Goal: Transaction & Acquisition: Subscribe to service/newsletter

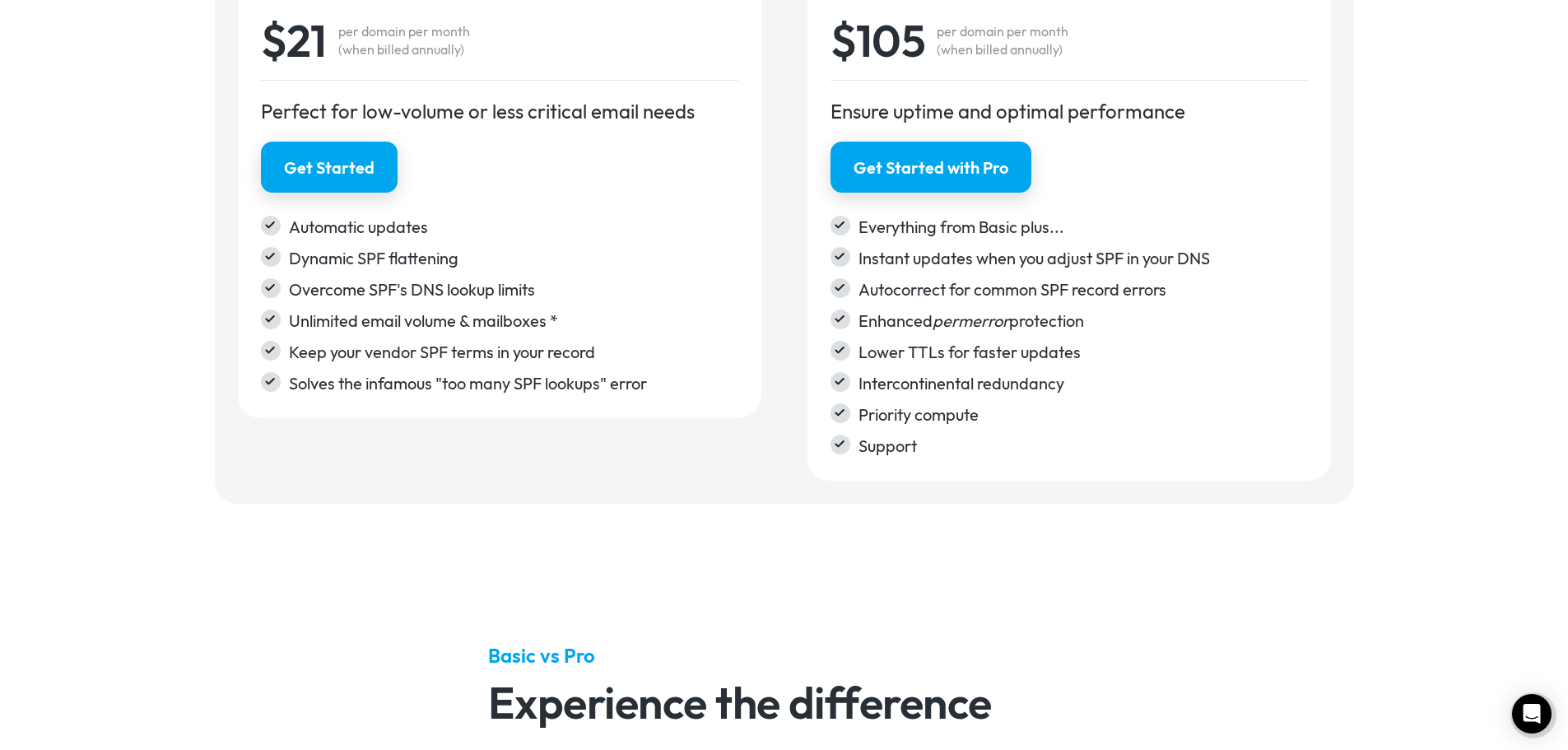
scroll to position [3128, 0]
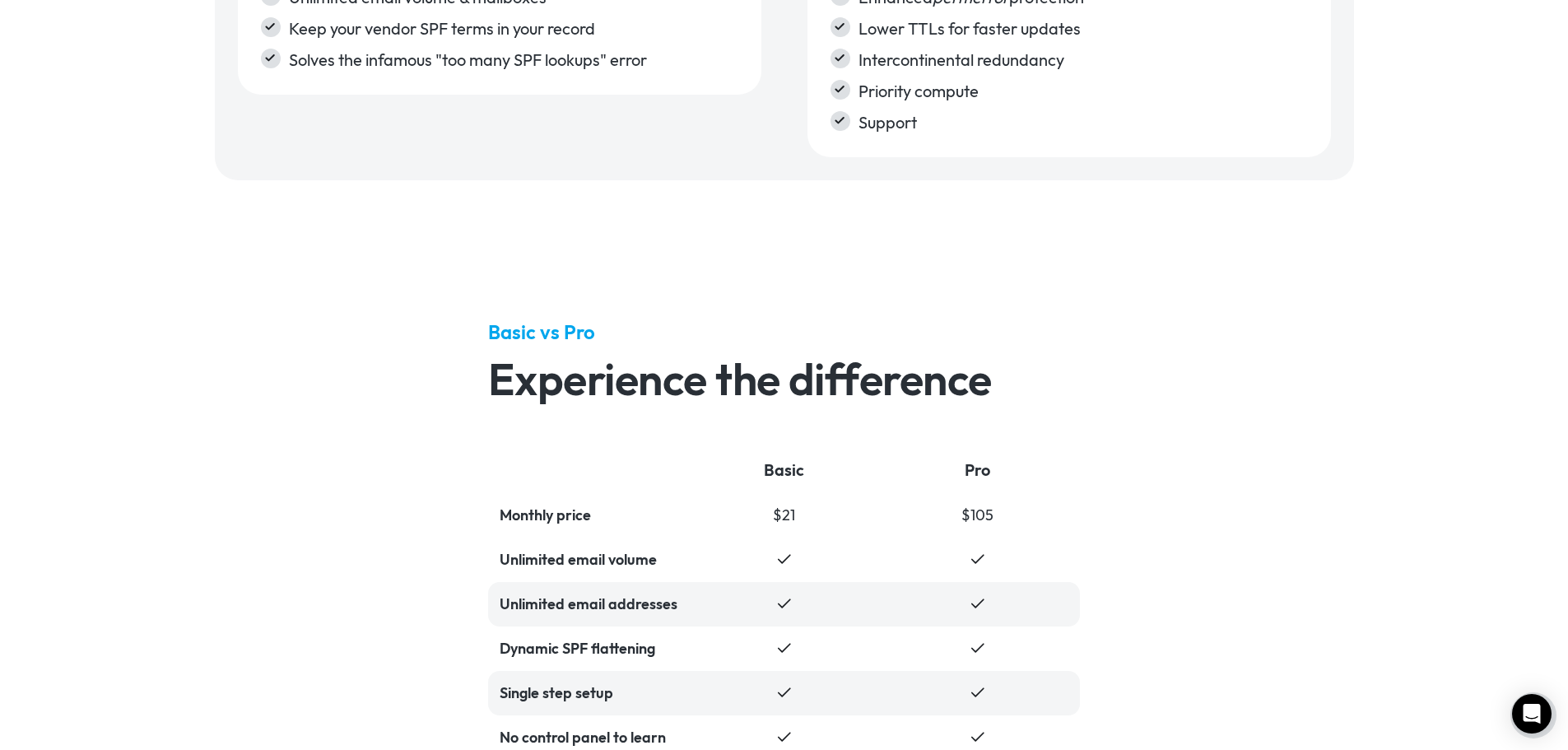
click at [1161, 413] on div "Basic vs Pro Experience the difference Basic Pro Monthly price $21 $105 Unlimit…" at bounding box center [784, 683] width 1568 height 960
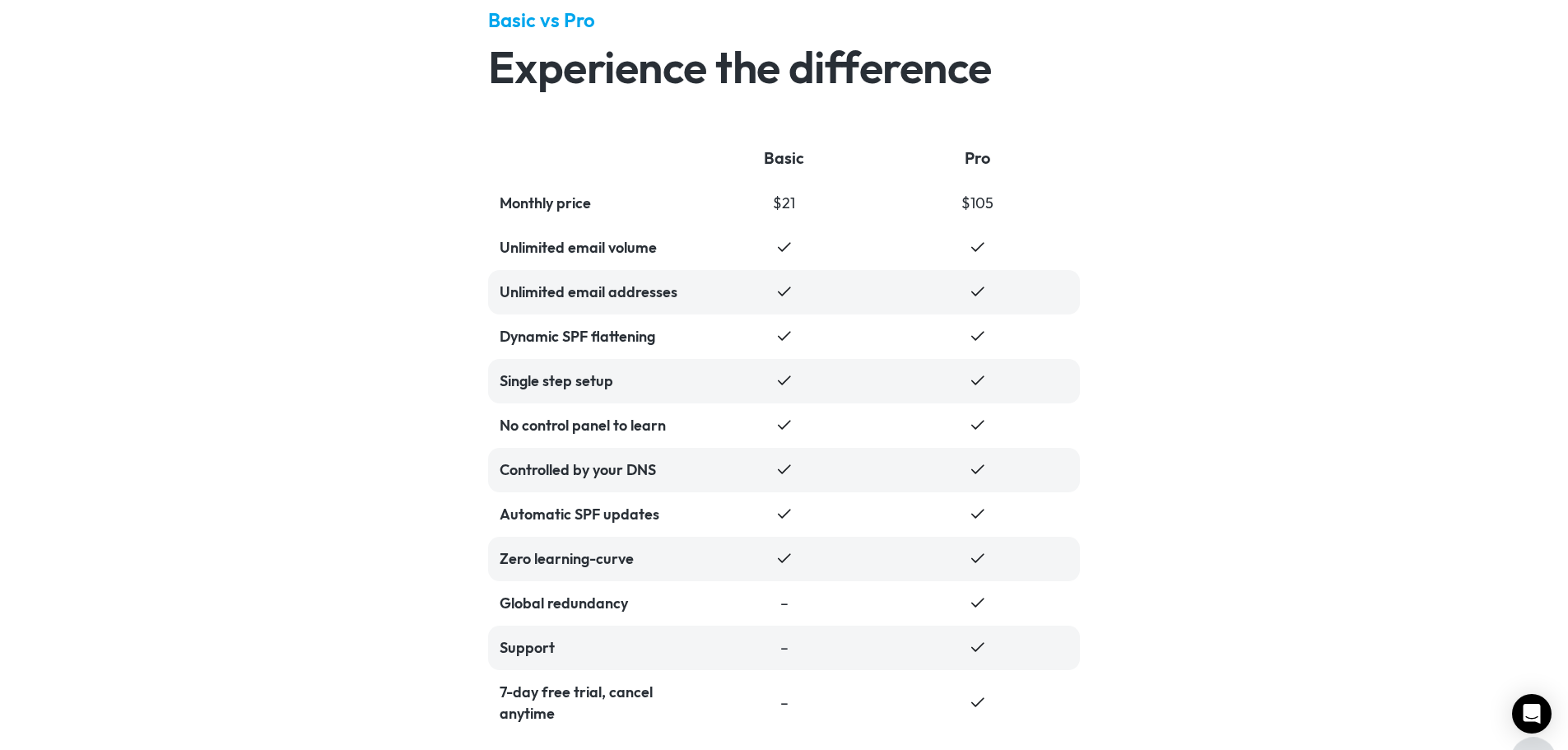
scroll to position [0, 0]
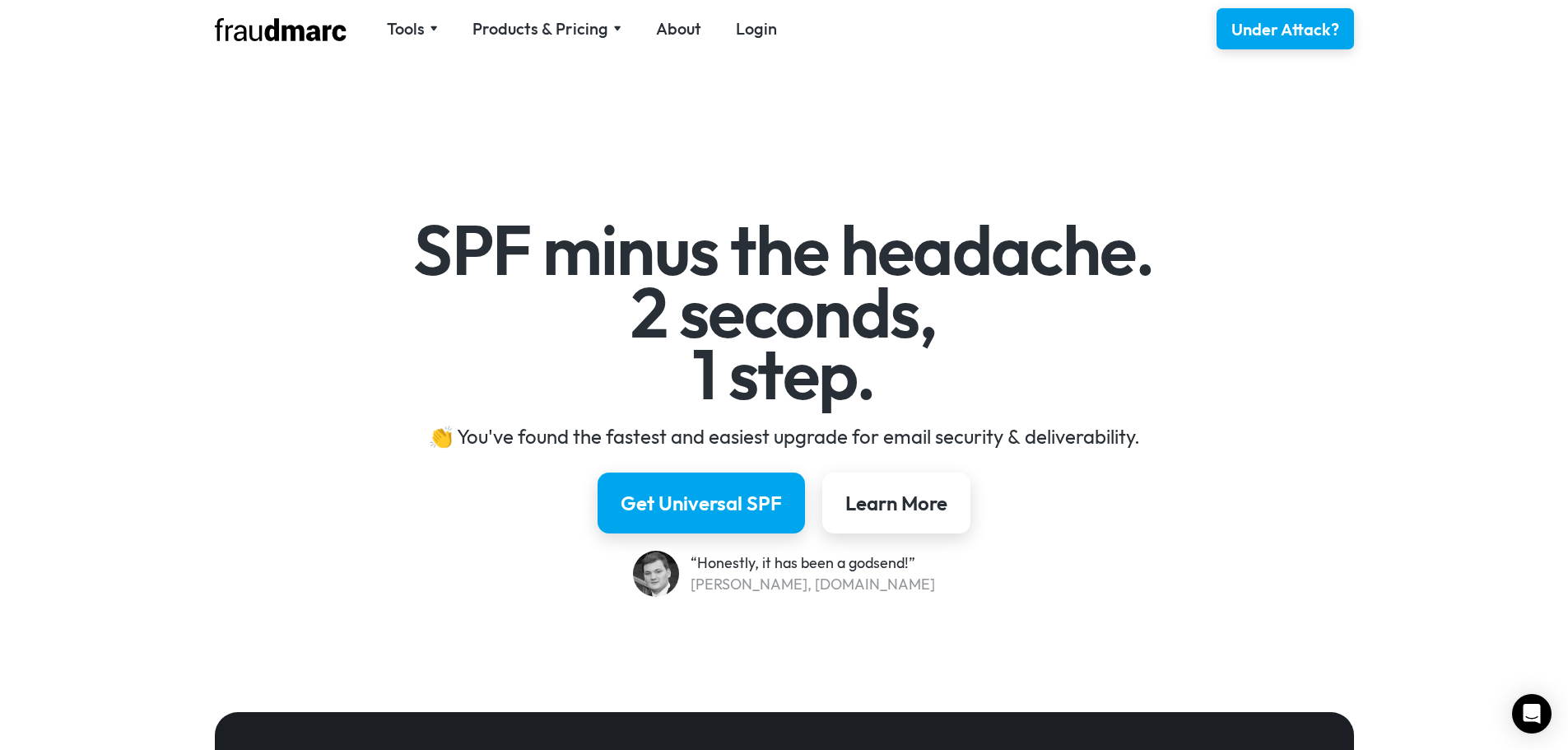
drag, startPoint x: 742, startPoint y: 281, endPoint x: 777, endPoint y: 133, distance: 152.1
click at [574, 33] on div "Products & Pricing" at bounding box center [541, 29] width 136 height 23
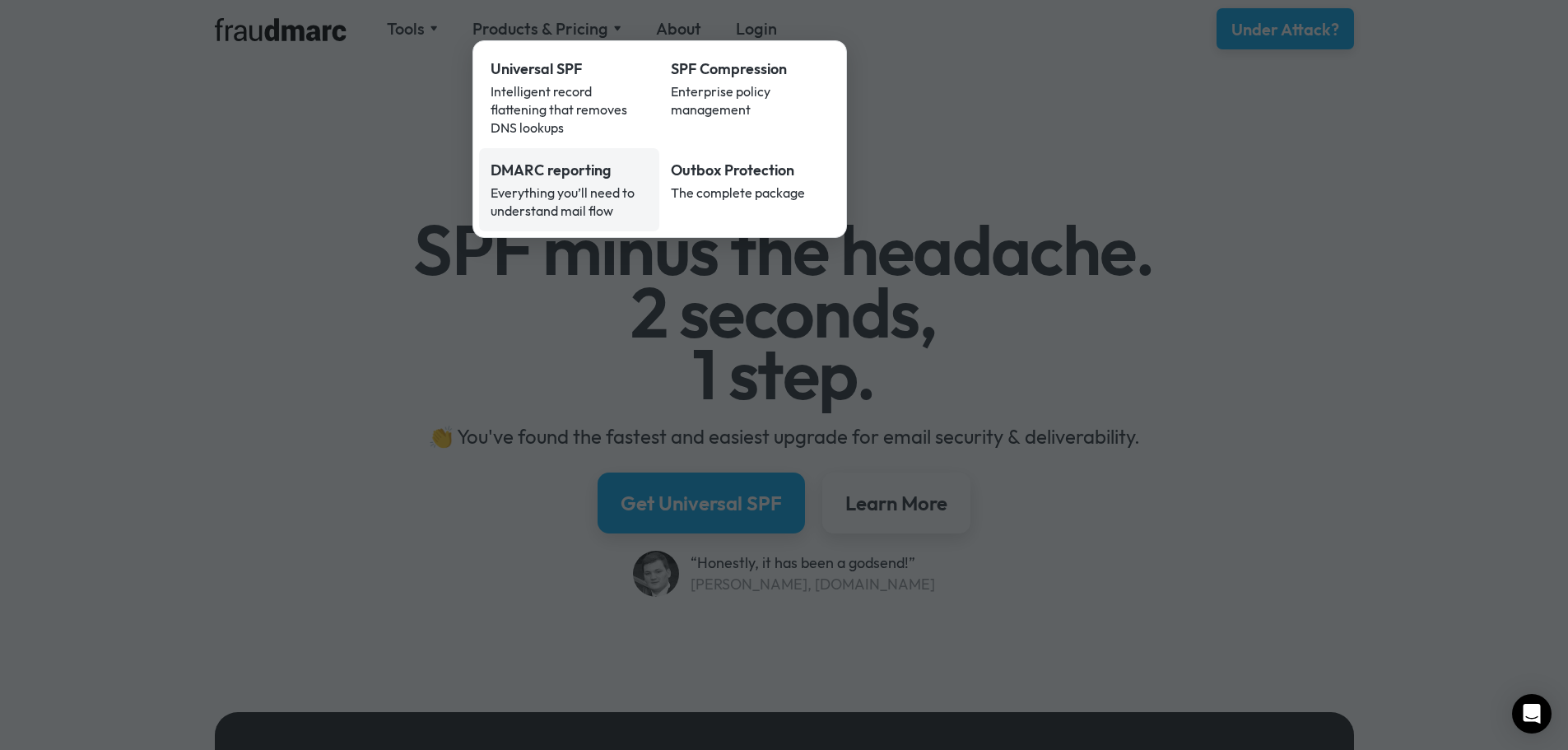
click at [652, 153] on link "DMARC reporting Everything you’ll need to understand mail flow" at bounding box center [569, 190] width 181 height 83
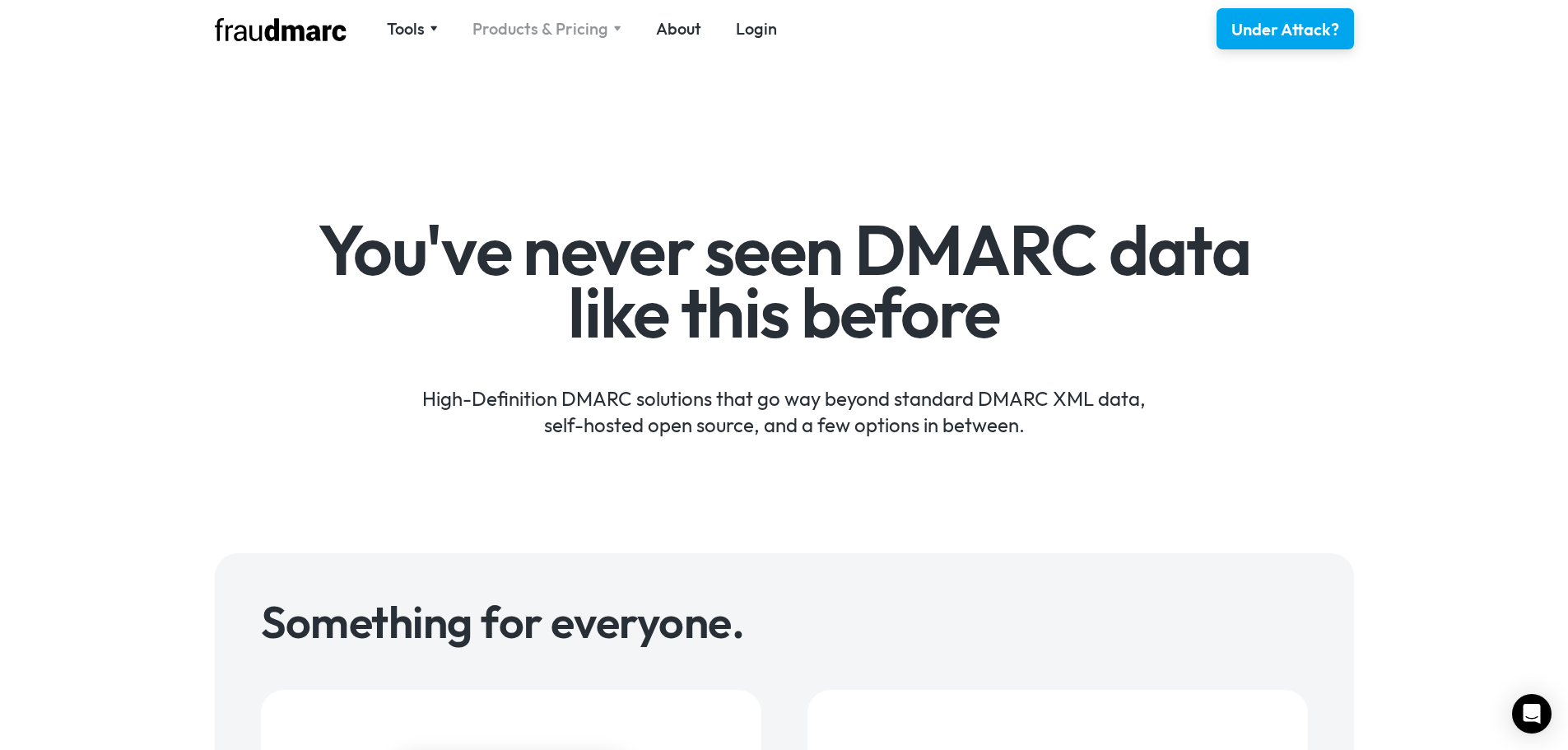
click at [573, 38] on div "Products & Pricing" at bounding box center [541, 29] width 136 height 23
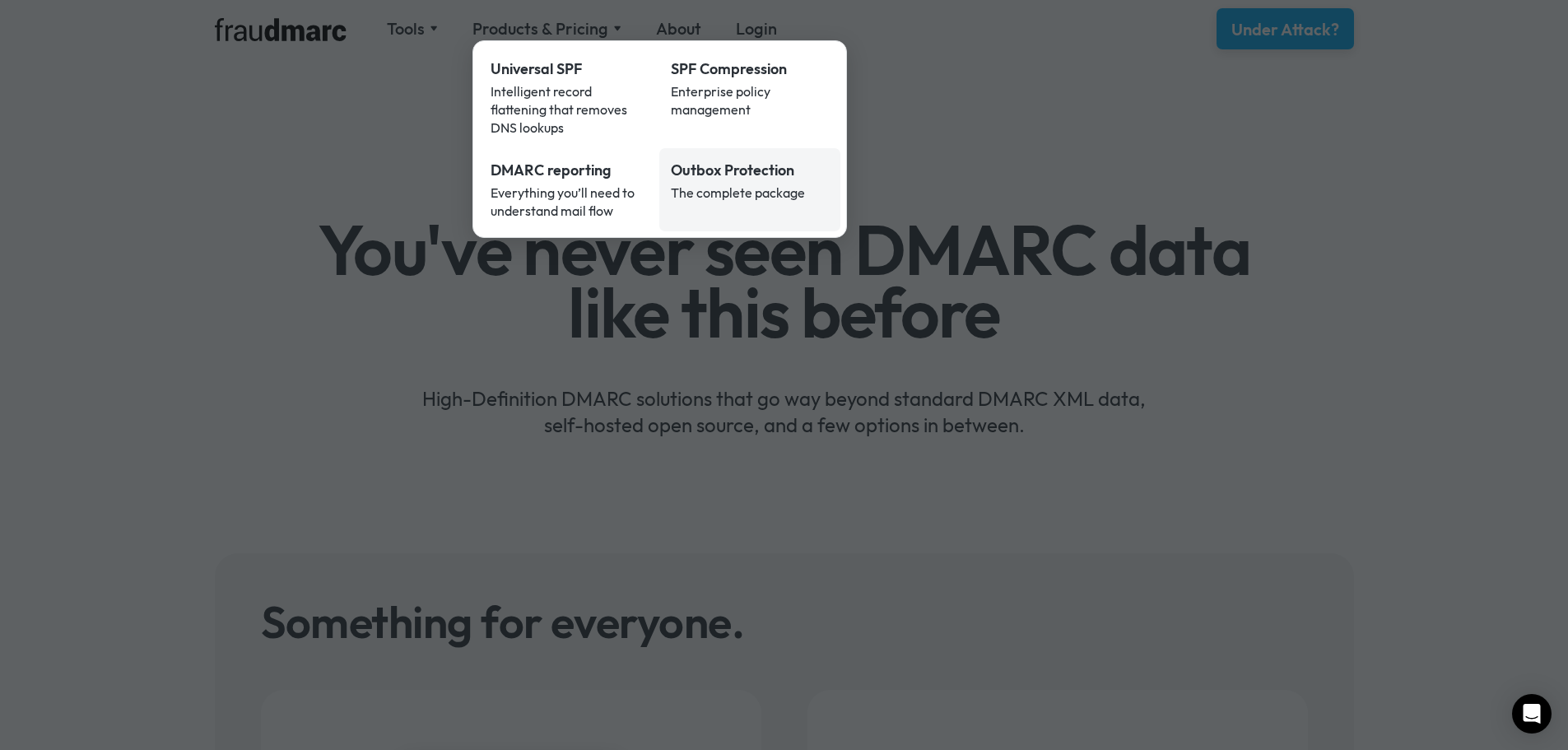
click at [710, 194] on link "Outbox Protection The complete package" at bounding box center [750, 190] width 181 height 83
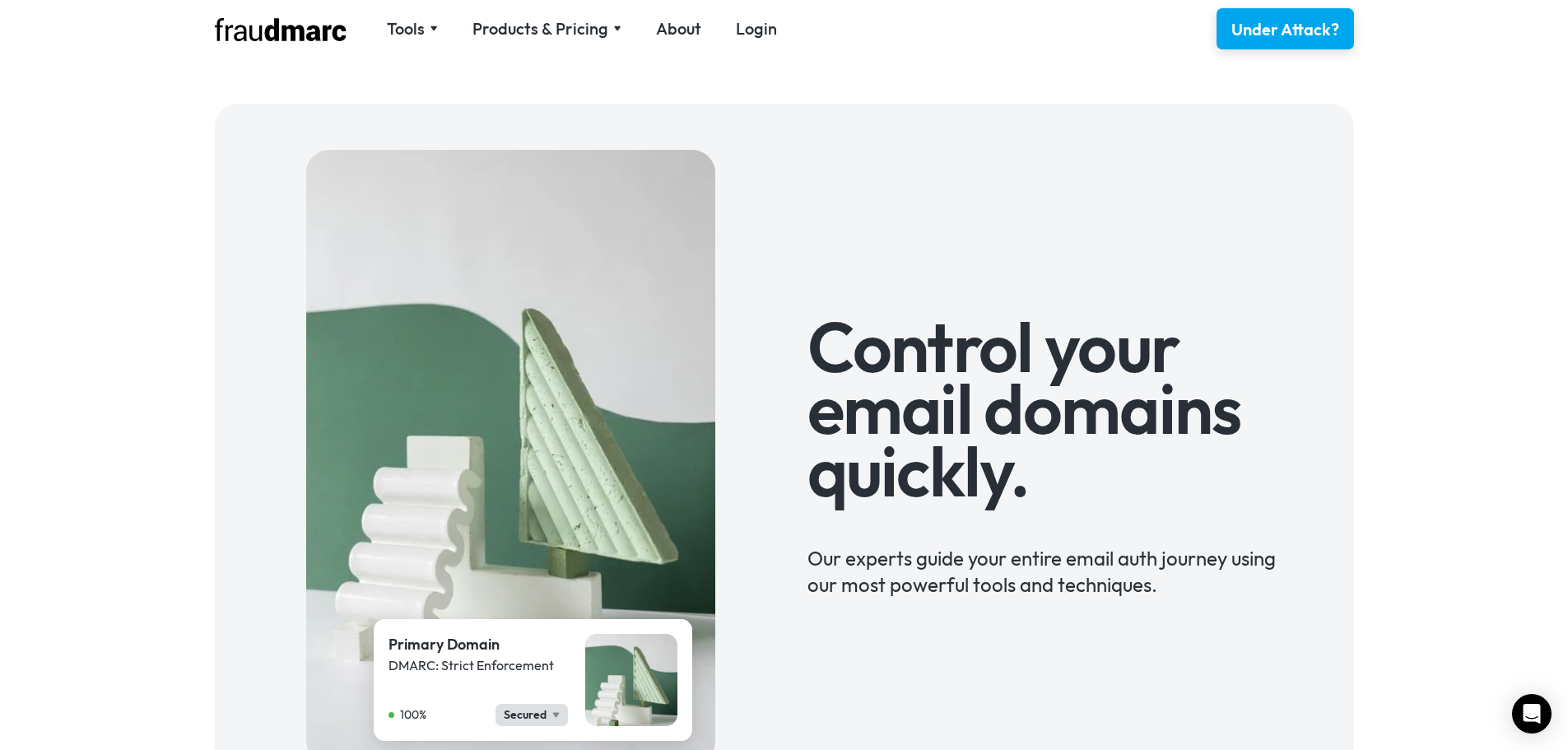
drag, startPoint x: 480, startPoint y: 585, endPoint x: 527, endPoint y: 116, distance: 471.3
click at [534, 44] on div "Tools SPF Record Check Inspect any domain's SPF record and learn how to fix it …" at bounding box center [784, 28] width 1186 height 57
click at [539, 33] on div "Products & Pricing" at bounding box center [541, 29] width 136 height 23
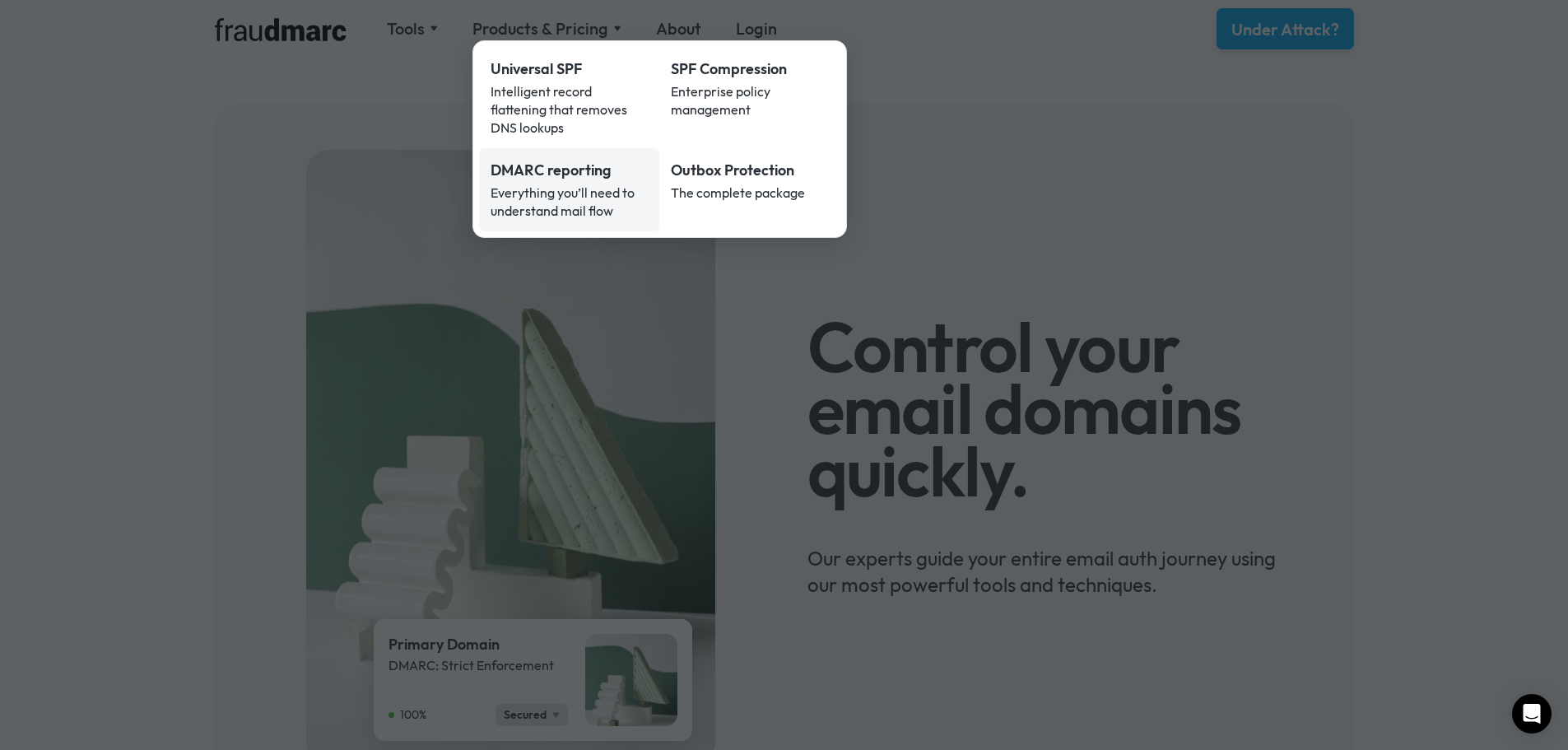
click at [548, 161] on div "DMARC reporting" at bounding box center [569, 170] width 158 height 22
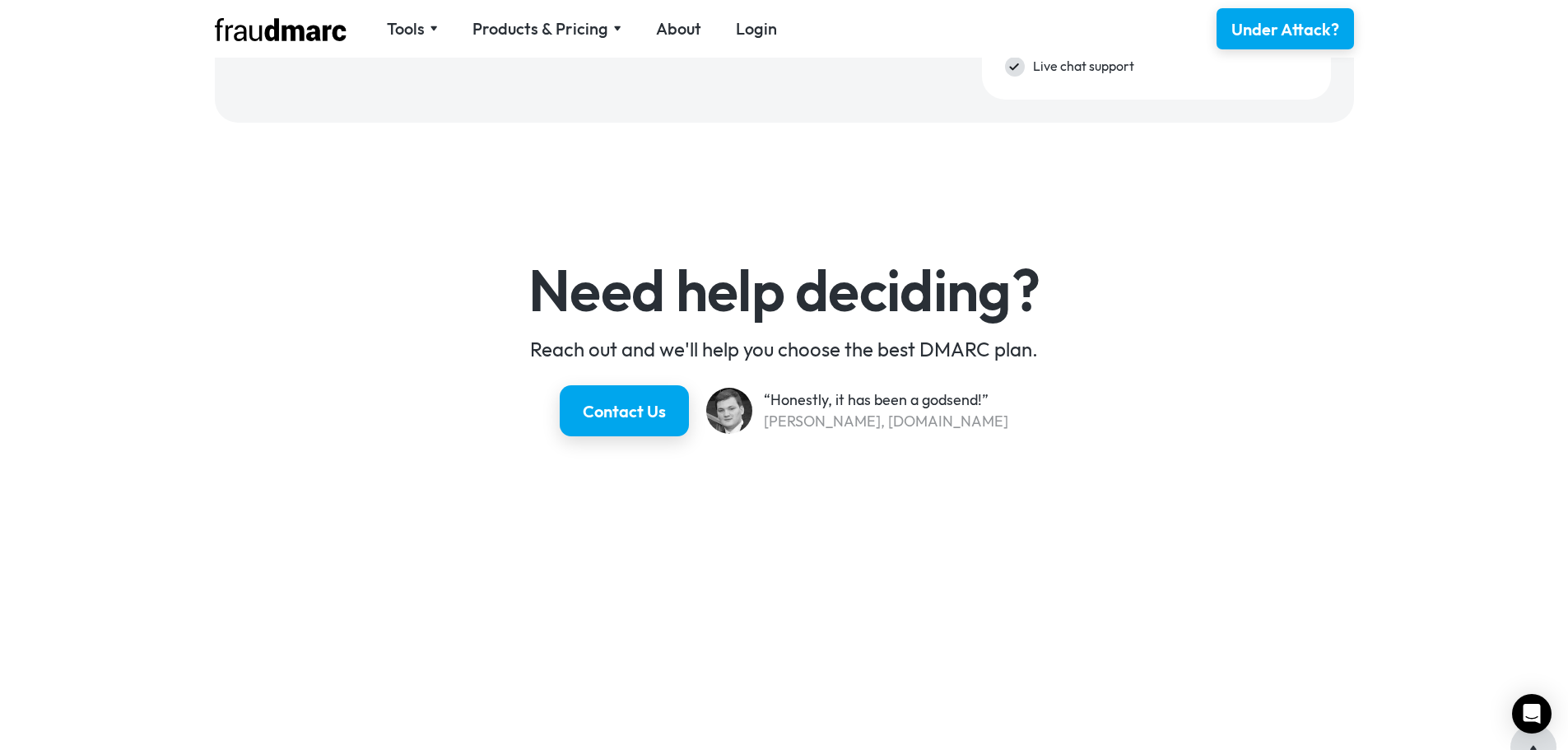
scroll to position [2881, 0]
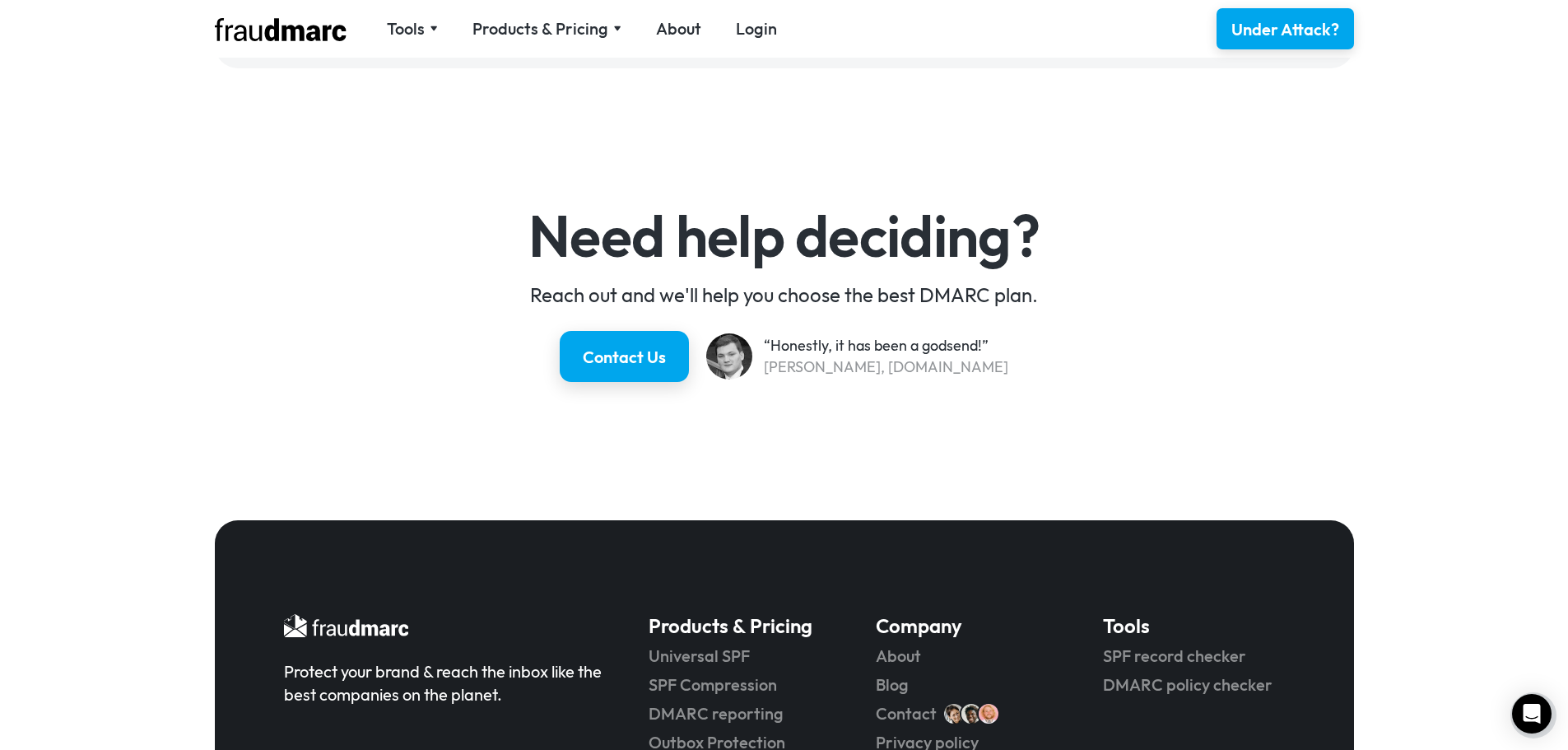
click at [280, 368] on div "Need help deciding? Reach out and we'll help you choose the best DMARC plan. Co…" at bounding box center [784, 294] width 1568 height 406
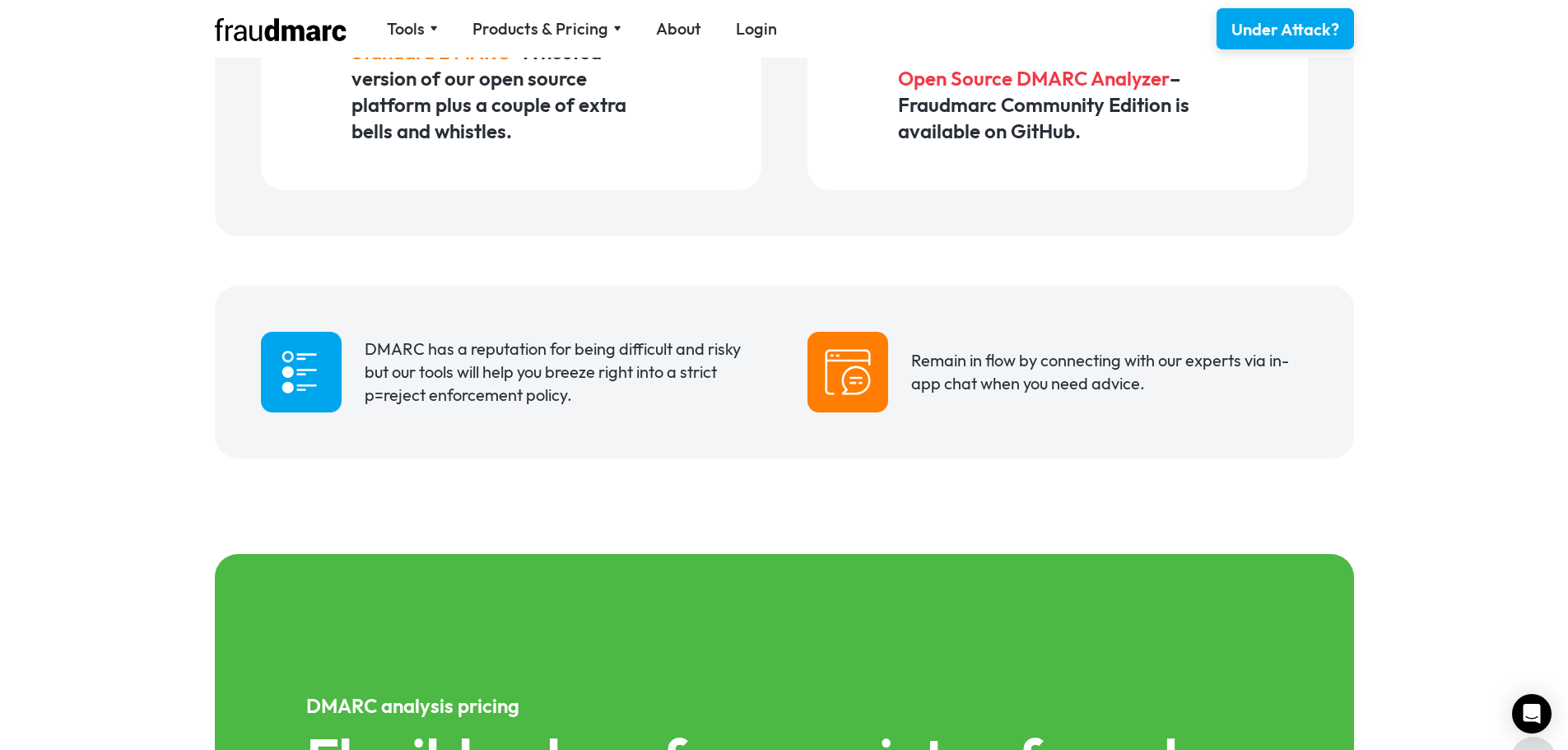
scroll to position [0, 0]
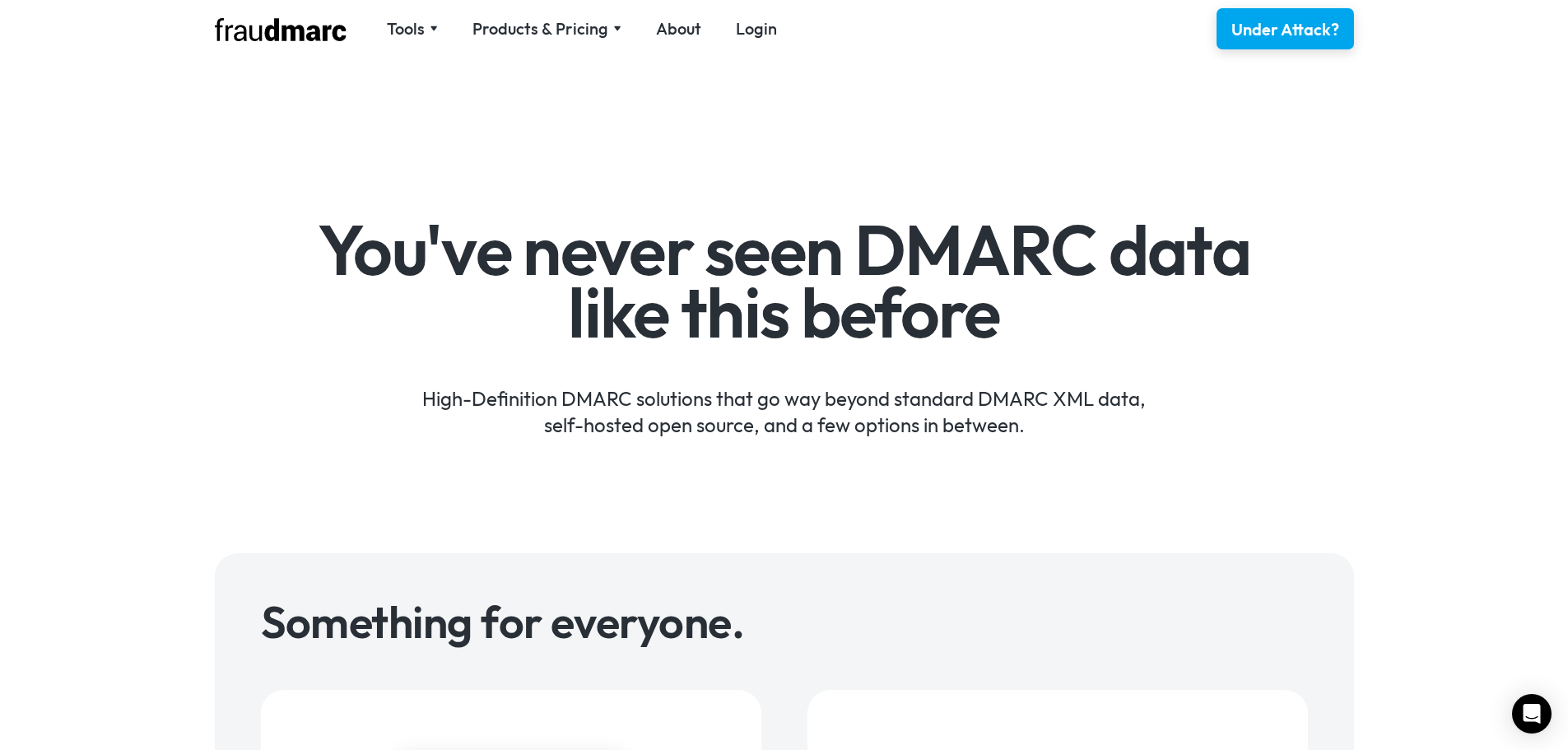
drag, startPoint x: 623, startPoint y: 505, endPoint x: 800, endPoint y: -7, distance: 541.7
click at [540, 30] on div "Products & Pricing" at bounding box center [541, 29] width 136 height 23
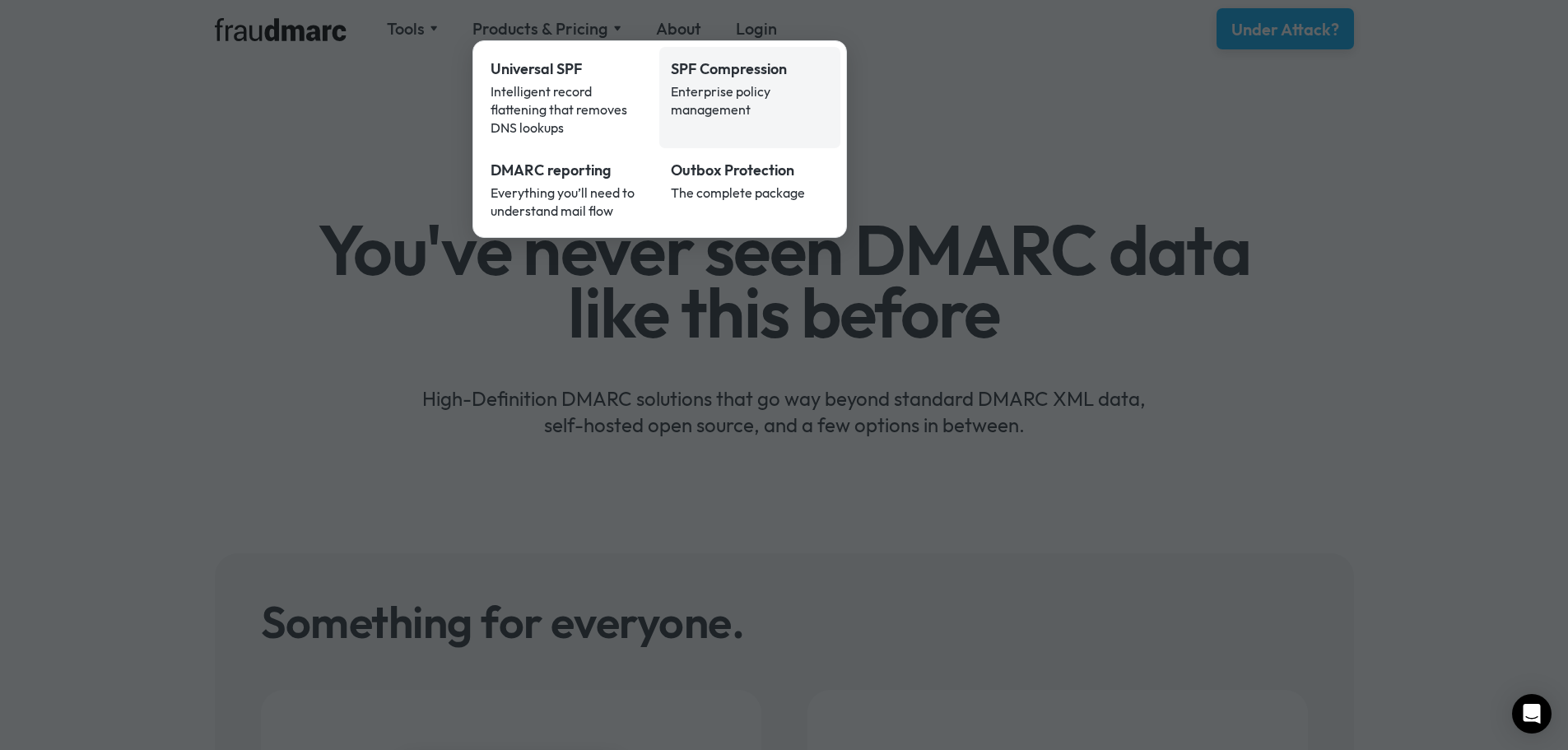
click at [752, 107] on div "Enterprise policy management" at bounding box center [750, 100] width 158 height 37
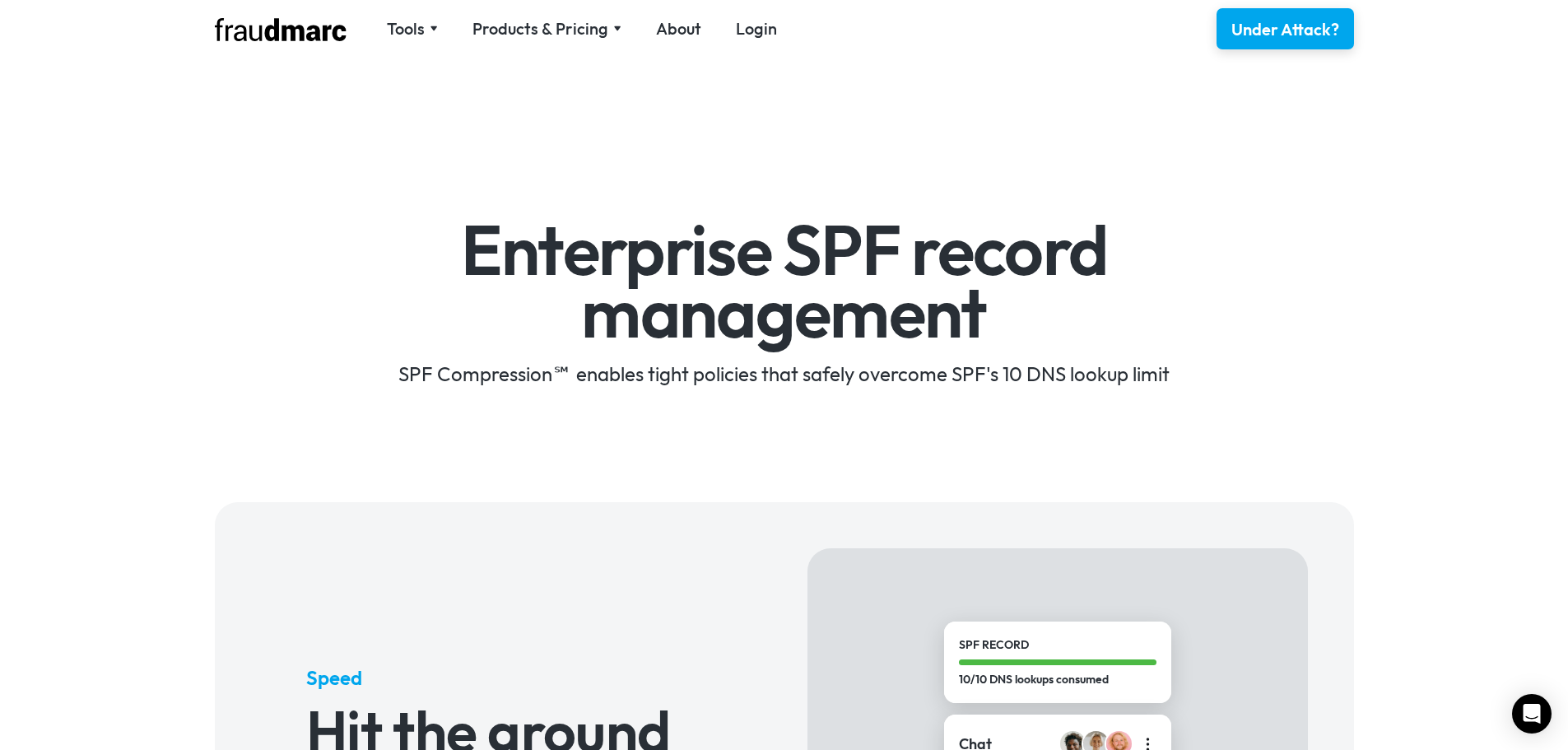
drag, startPoint x: 678, startPoint y: 641, endPoint x: 662, endPoint y: 162, distance: 479.3
click at [389, 12] on div "Tools SPF Record Check Inspect any domain's SPF record and learn how to fix it …" at bounding box center [784, 28] width 1186 height 57
click at [404, 32] on div "Tools" at bounding box center [406, 29] width 38 height 23
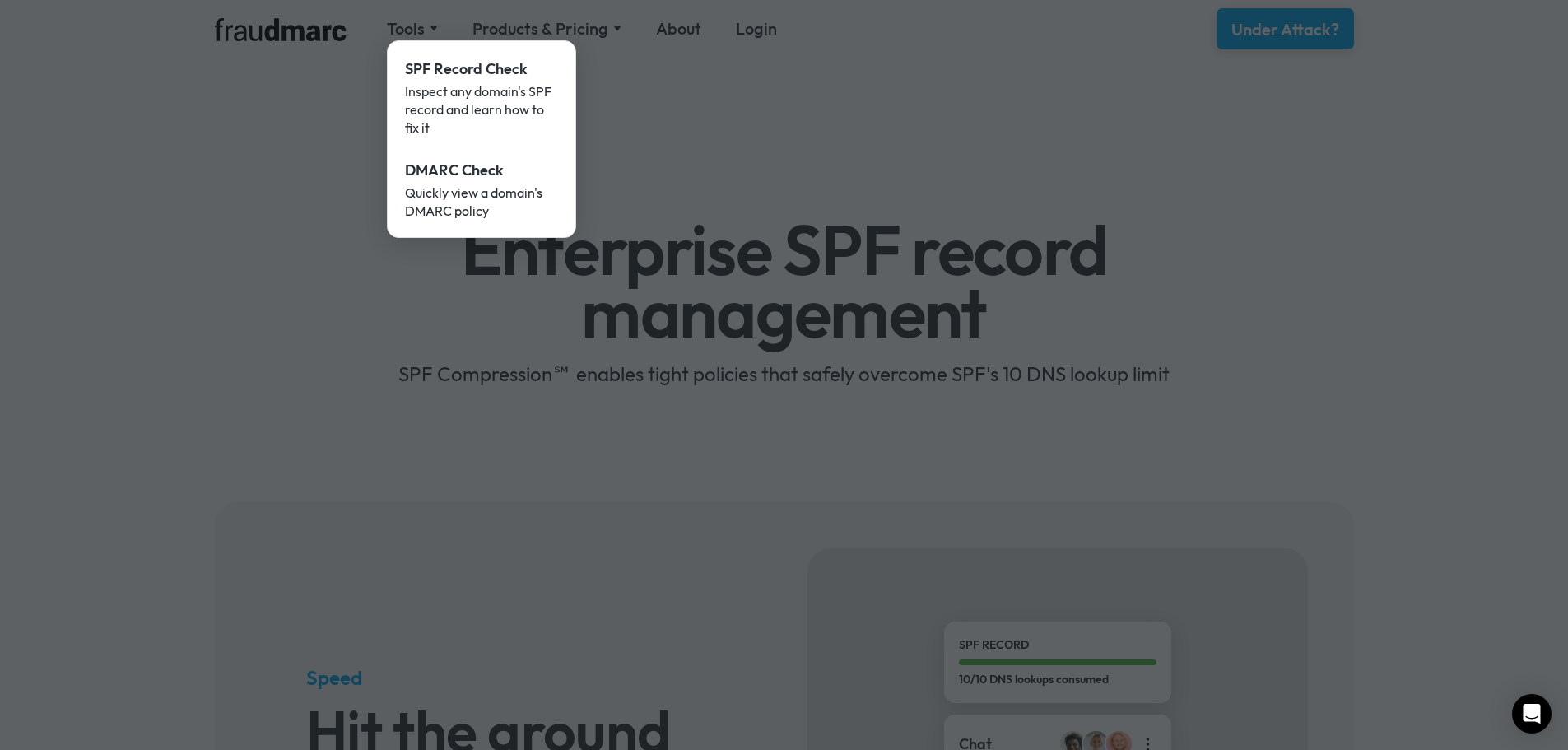
click at [525, 9] on div at bounding box center [784, 375] width 1568 height 750
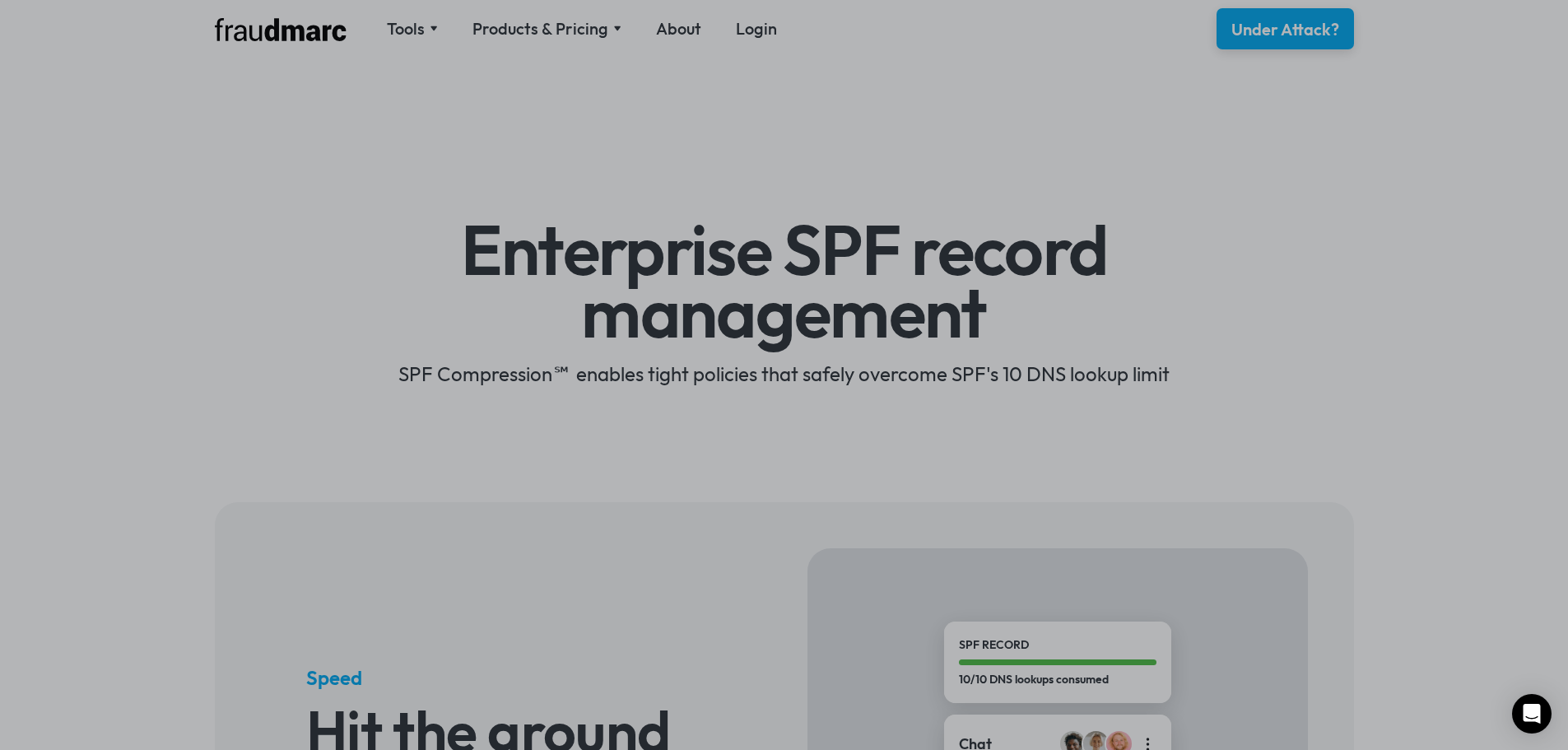
click at [520, 36] on div at bounding box center [784, 375] width 1568 height 750
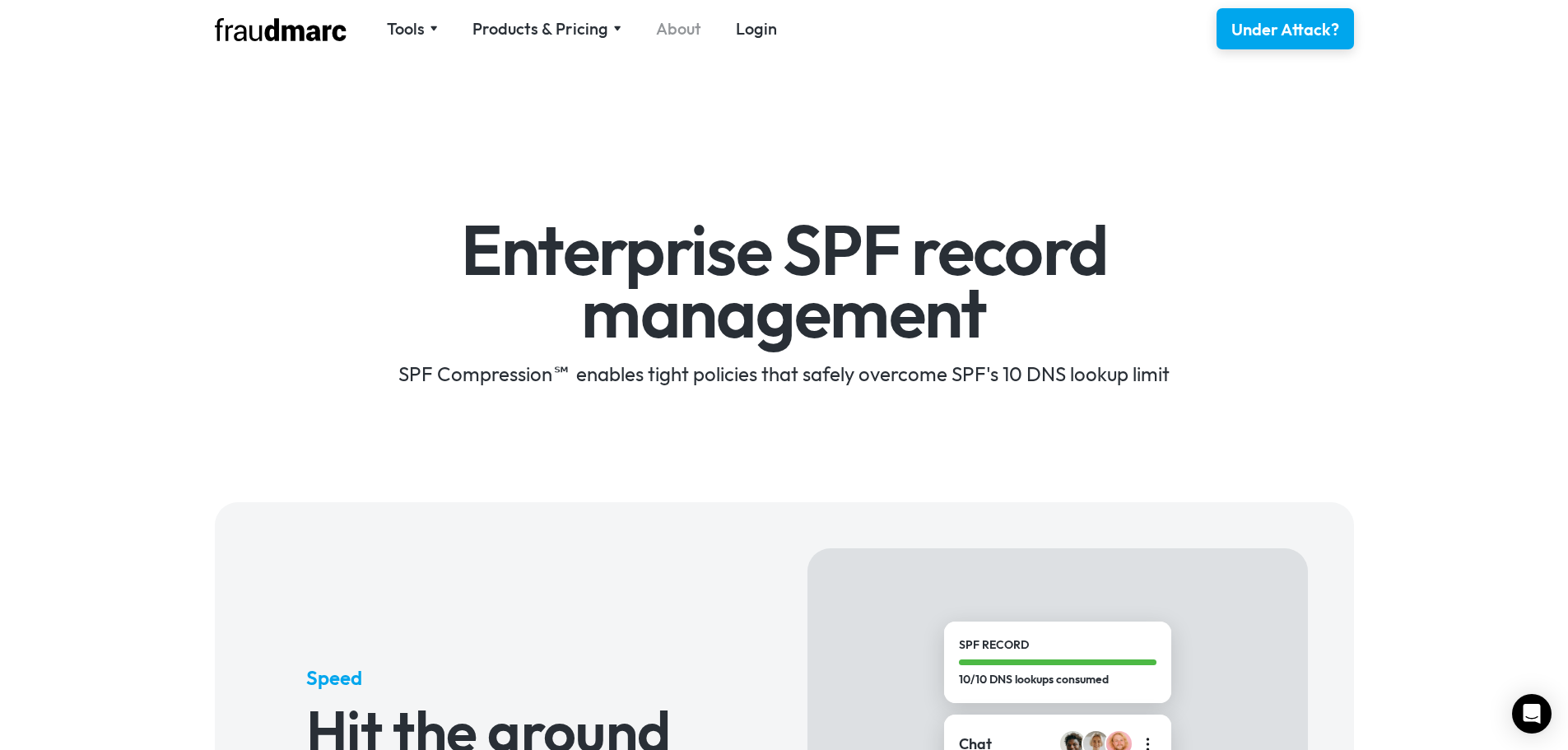
click at [668, 29] on link "About" at bounding box center [679, 29] width 46 height 23
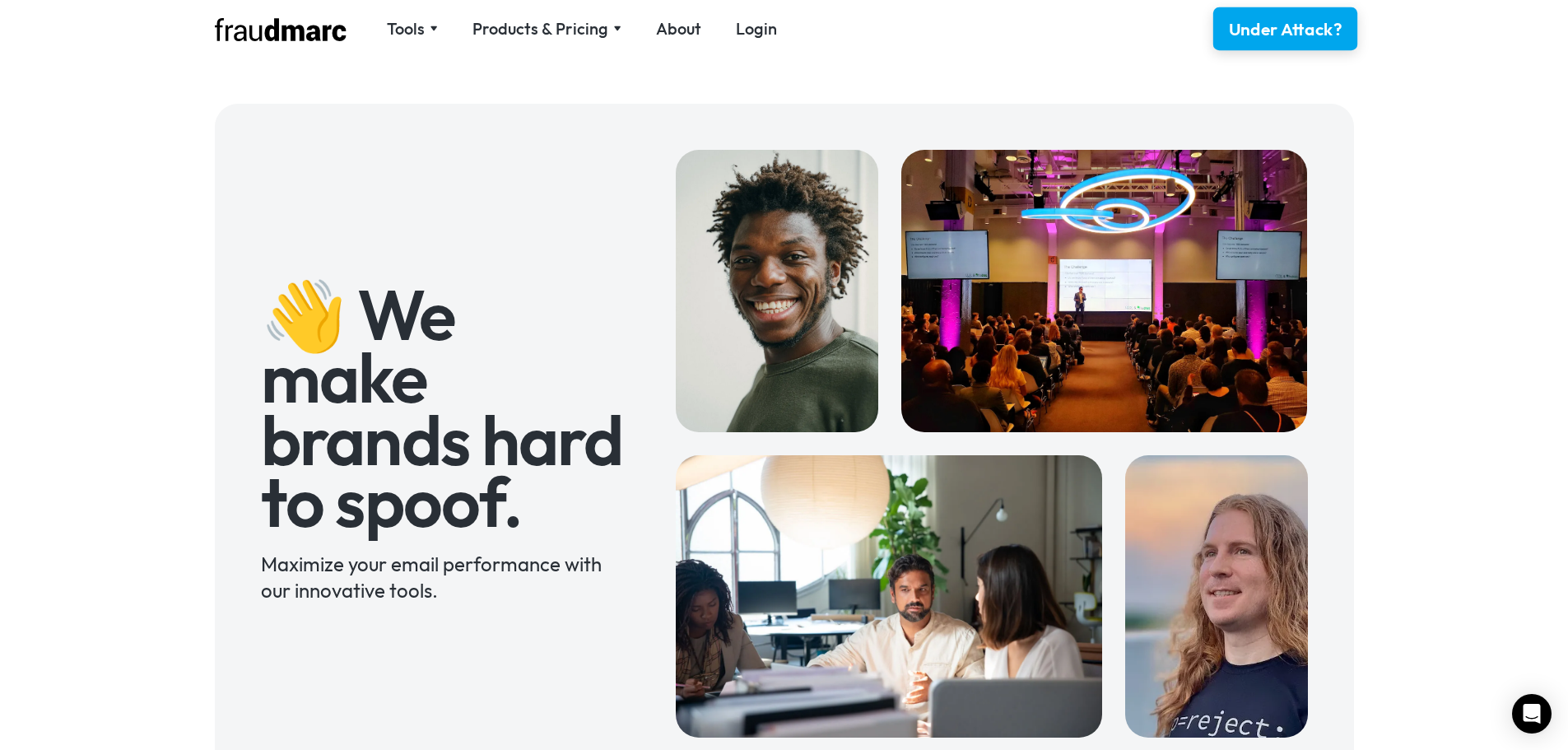
click at [1269, 22] on div "Under Attack?" at bounding box center [1284, 29] width 114 height 24
click at [606, 55] on div "Tools SPF Record Check Inspect any domain's SPF record and learn how to fix it …" at bounding box center [784, 28] width 1186 height 57
click at [598, 41] on div "Tools SPF Record Check Inspect any domain's SPF record and learn how to fix it …" at bounding box center [504, 29] width 579 height 25
click at [596, 28] on div "Products & Pricing" at bounding box center [541, 29] width 136 height 23
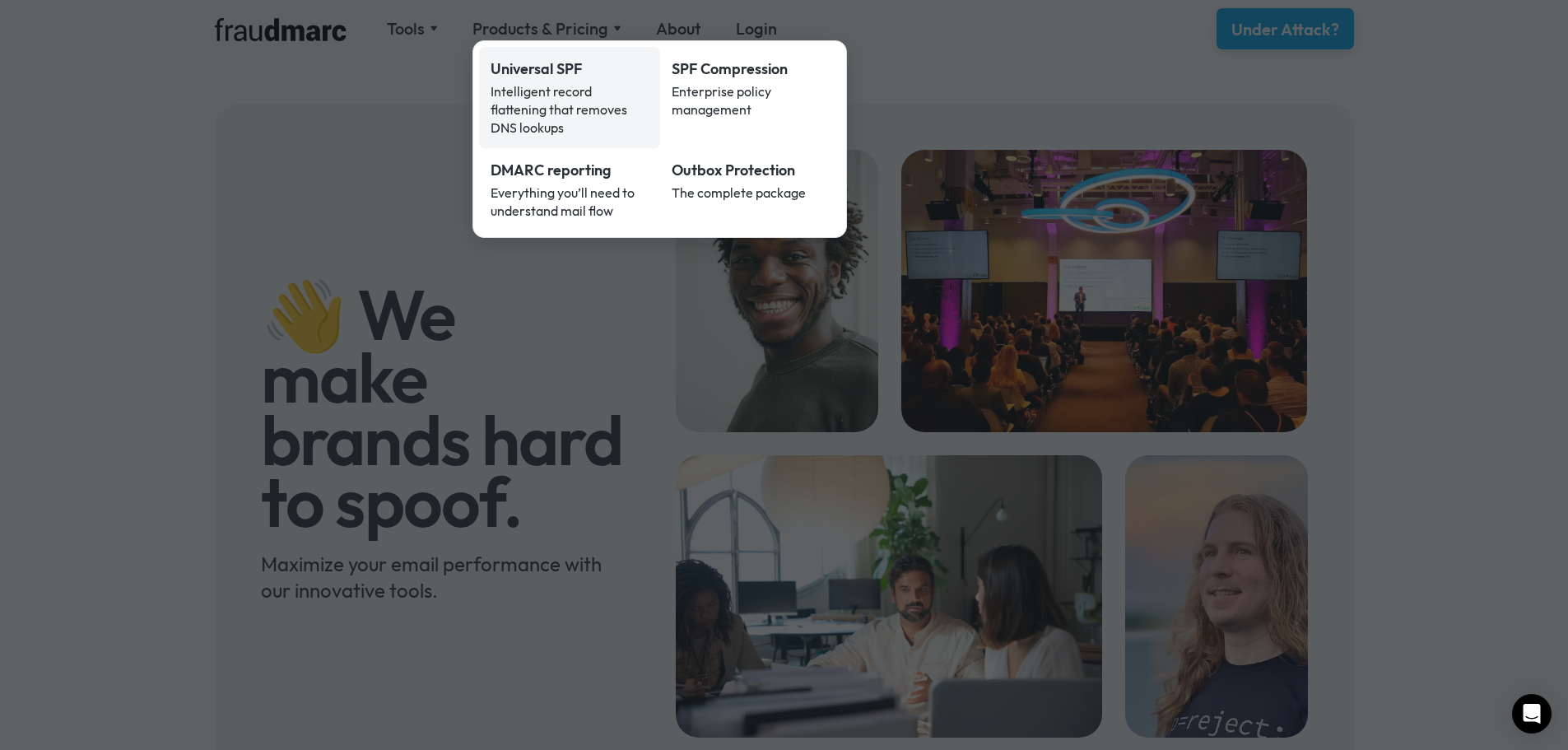
click at [527, 122] on link "Universal SPF Intelligent record flattening that removes DNS lookups" at bounding box center [569, 98] width 181 height 101
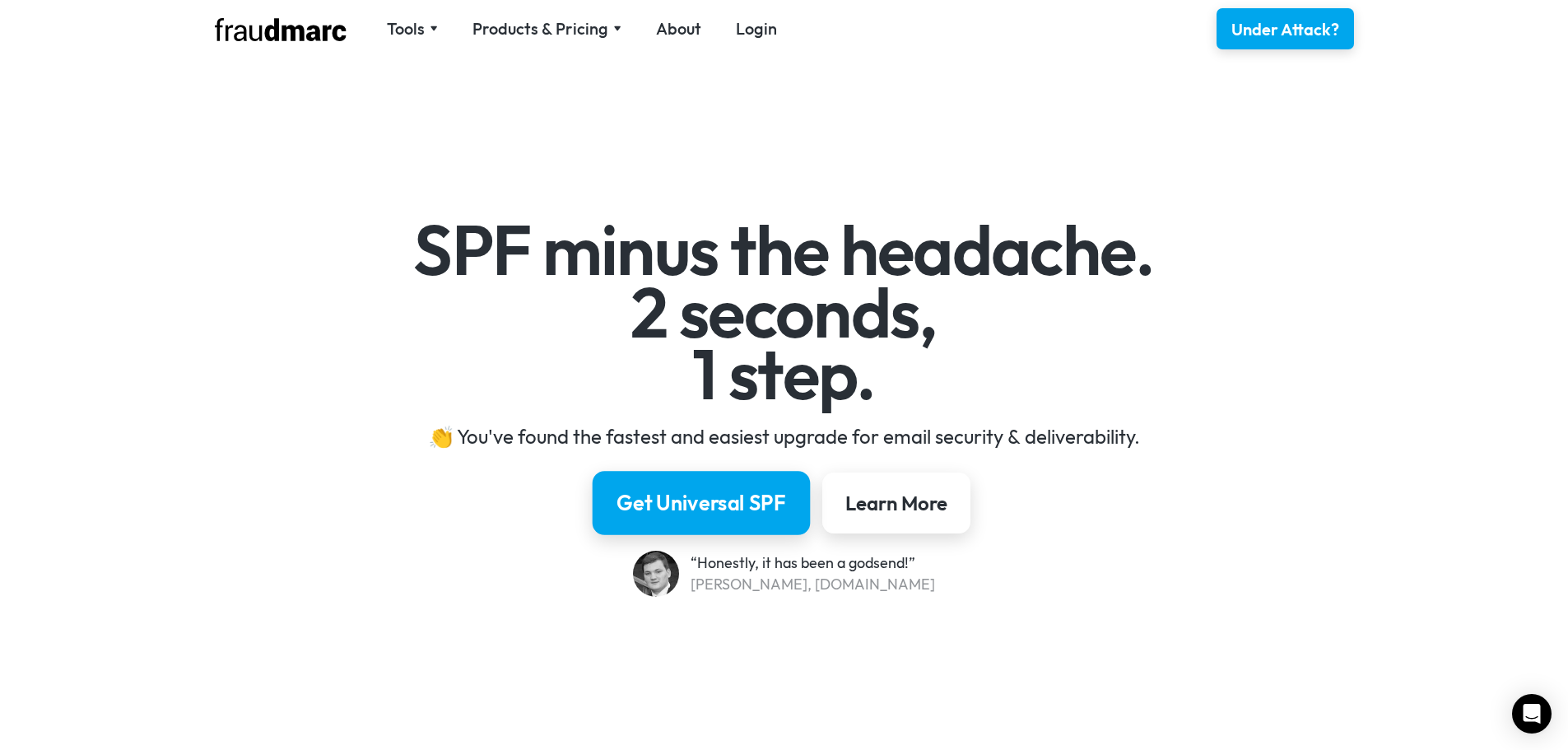
click at [704, 500] on div "Get Universal SPF" at bounding box center [701, 503] width 169 height 28
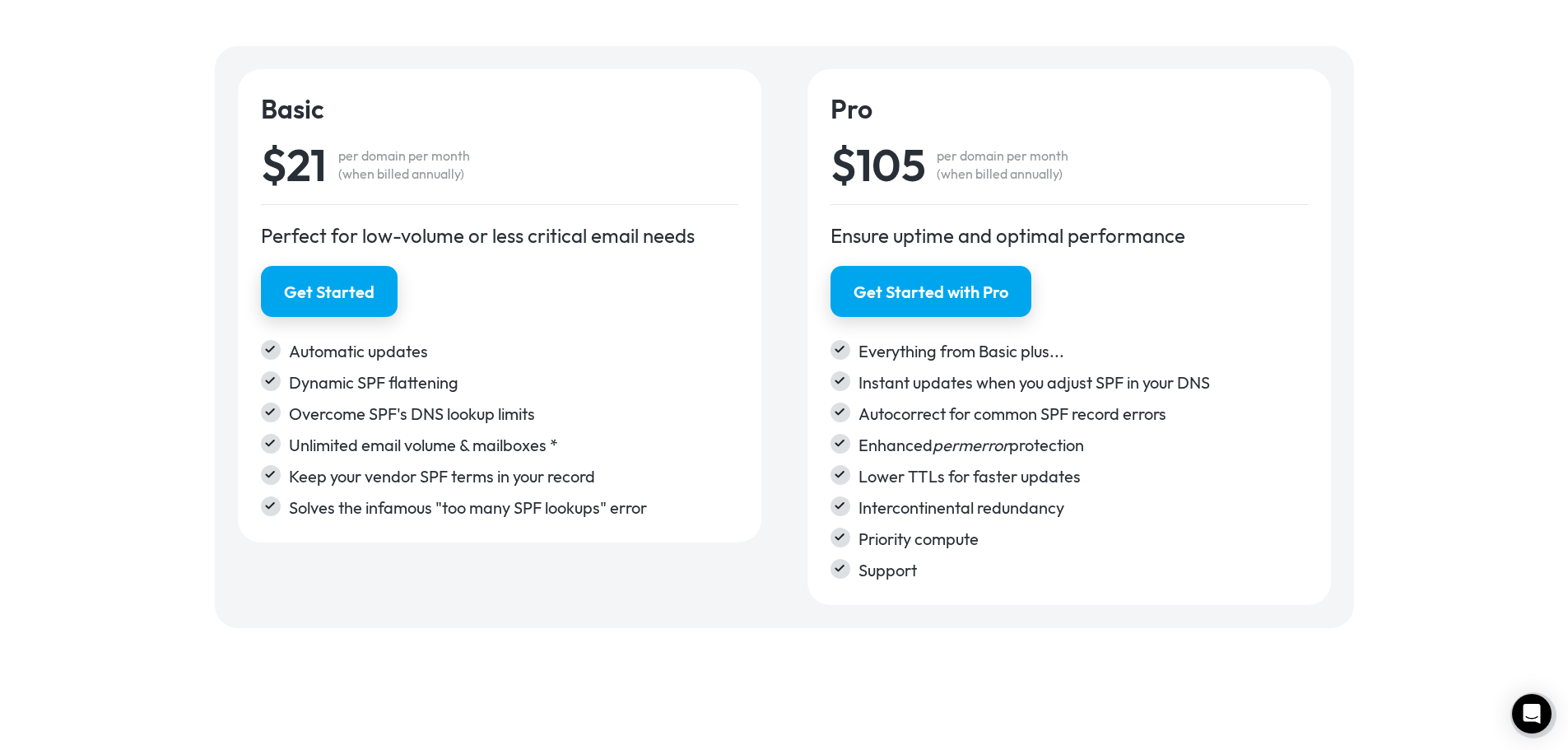
scroll to position [2788, 0]
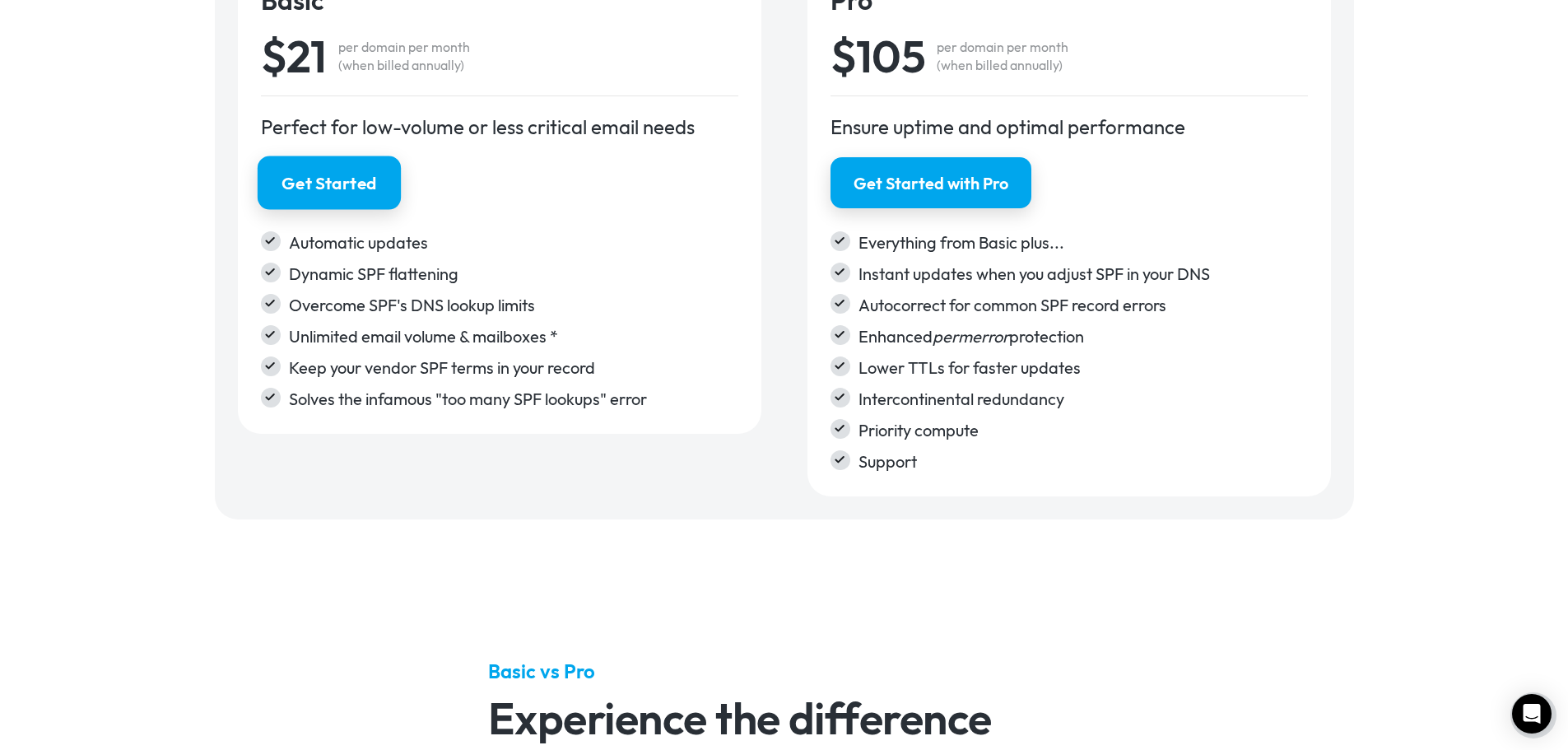
click at [290, 177] on div "Get Started" at bounding box center [329, 183] width 95 height 24
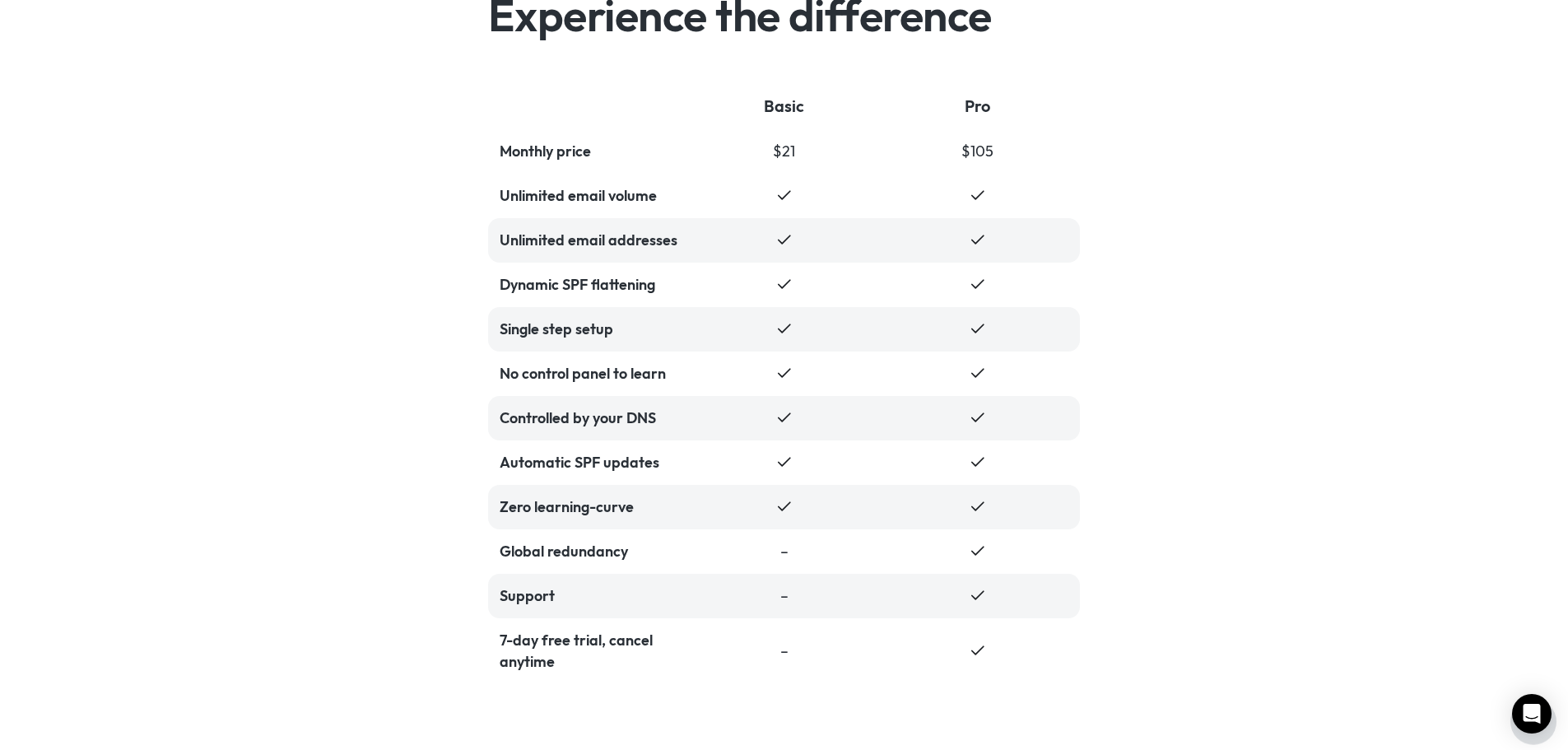
scroll to position [3529, 0]
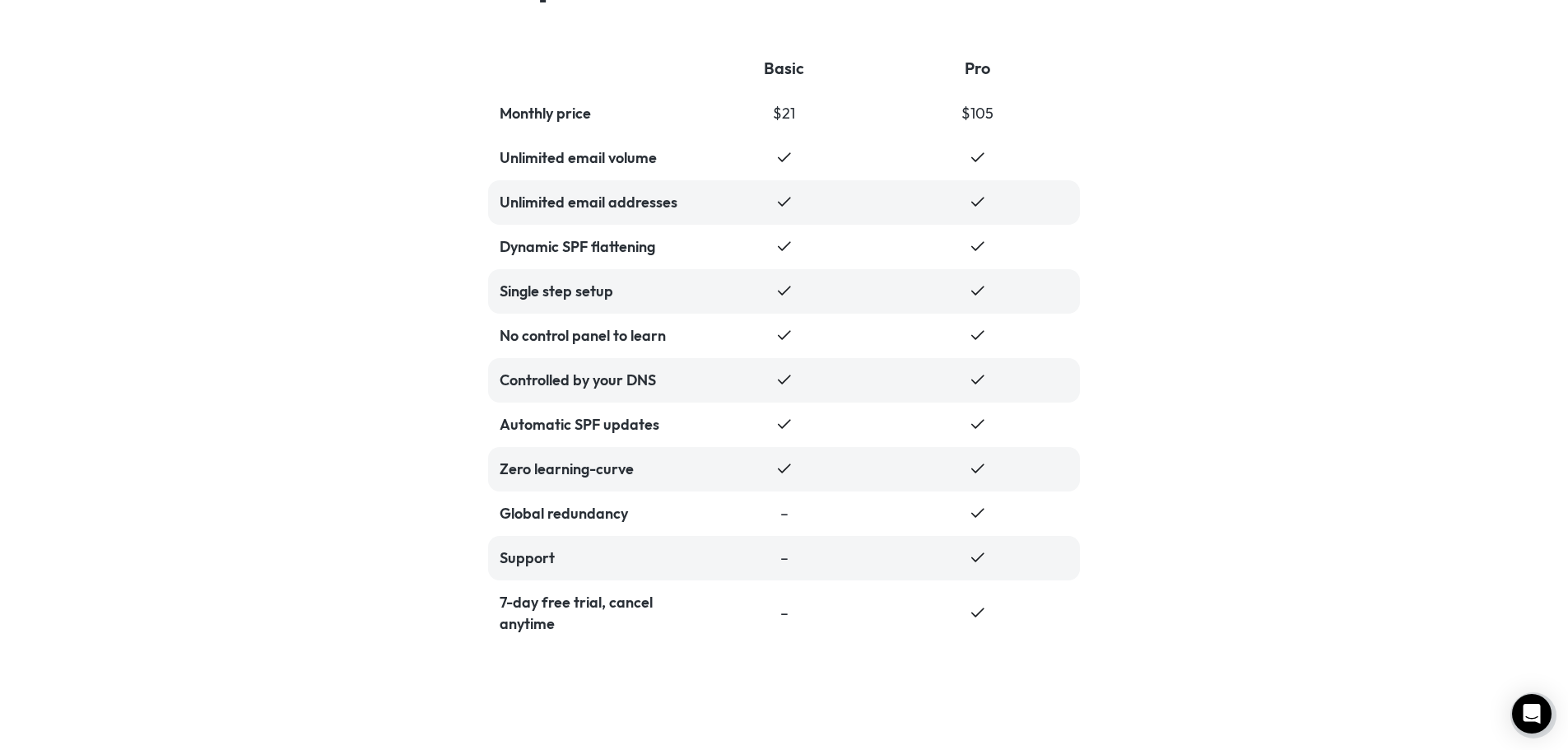
click at [631, 369] on div "Controlled by your DNS" at bounding box center [590, 380] width 182 height 22
click at [767, 386] on div "Controlled by your DNS" at bounding box center [783, 381] width 592 height 45
drag, startPoint x: 767, startPoint y: 386, endPoint x: 800, endPoint y: 386, distance: 33.0
click at [800, 386] on div "Controlled by your DNS" at bounding box center [783, 381] width 592 height 45
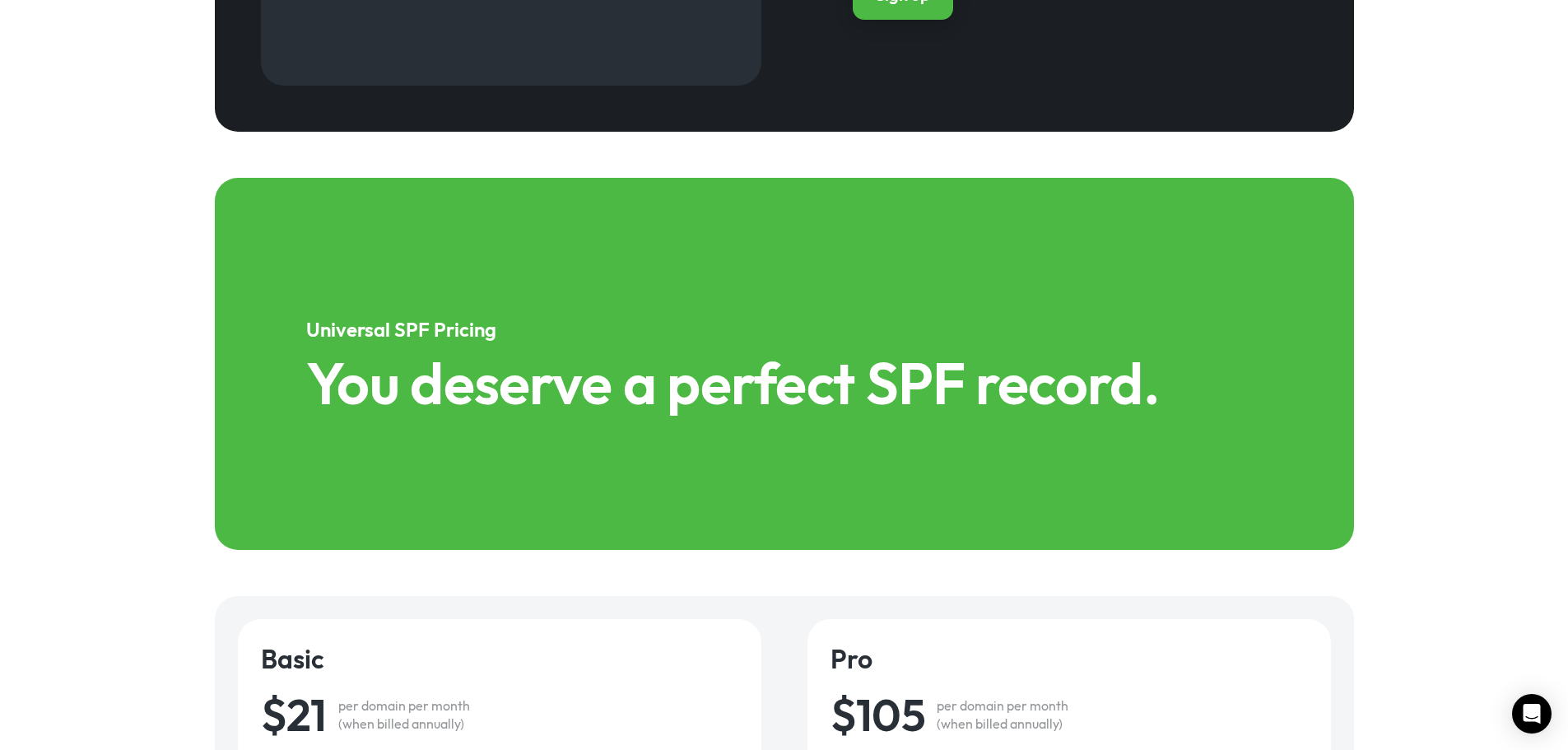
scroll to position [2048, 0]
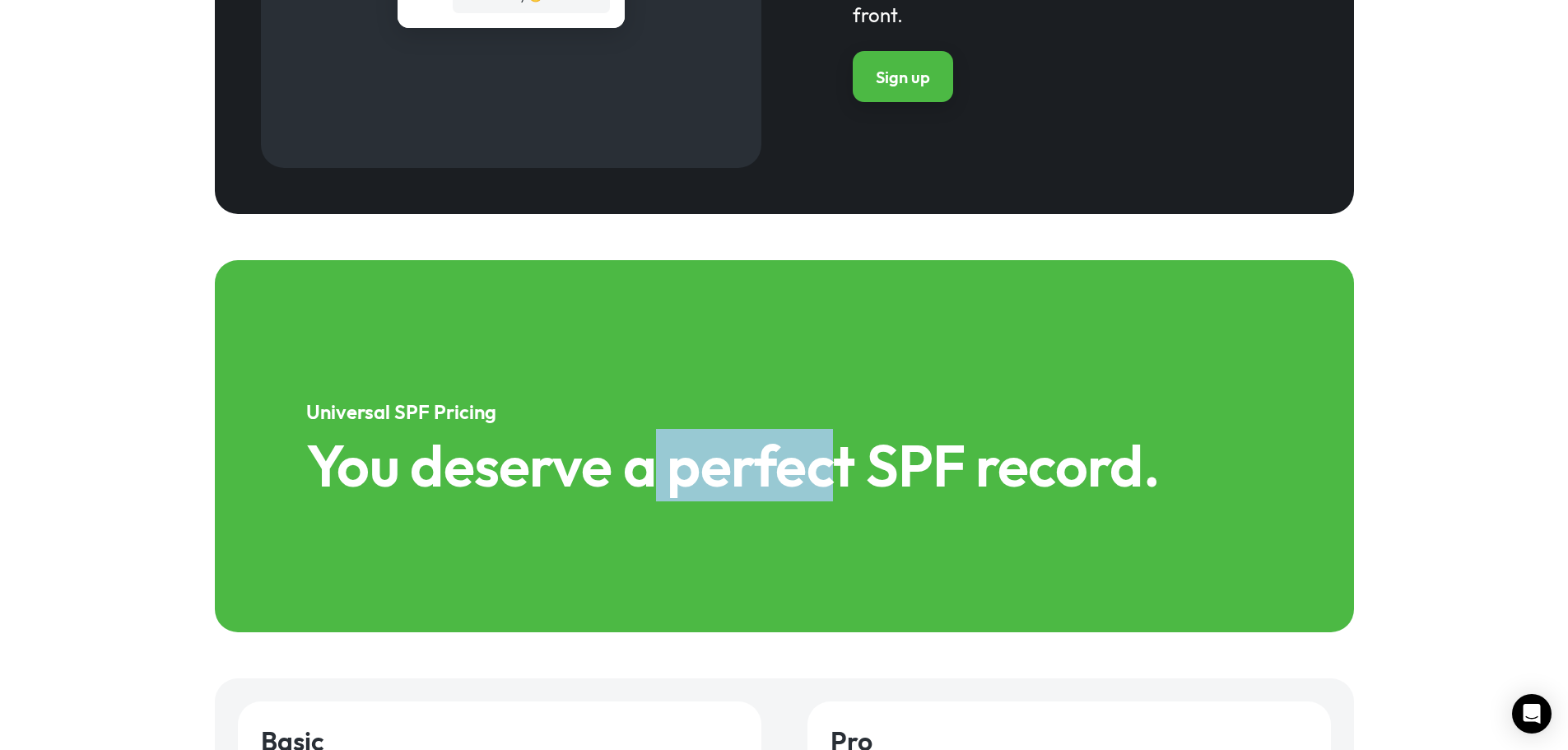
drag, startPoint x: 772, startPoint y: 460, endPoint x: 822, endPoint y: 468, distance: 50.6
click at [822, 468] on h1 "You deserve a perfect SPF record." at bounding box center [784, 465] width 956 height 57
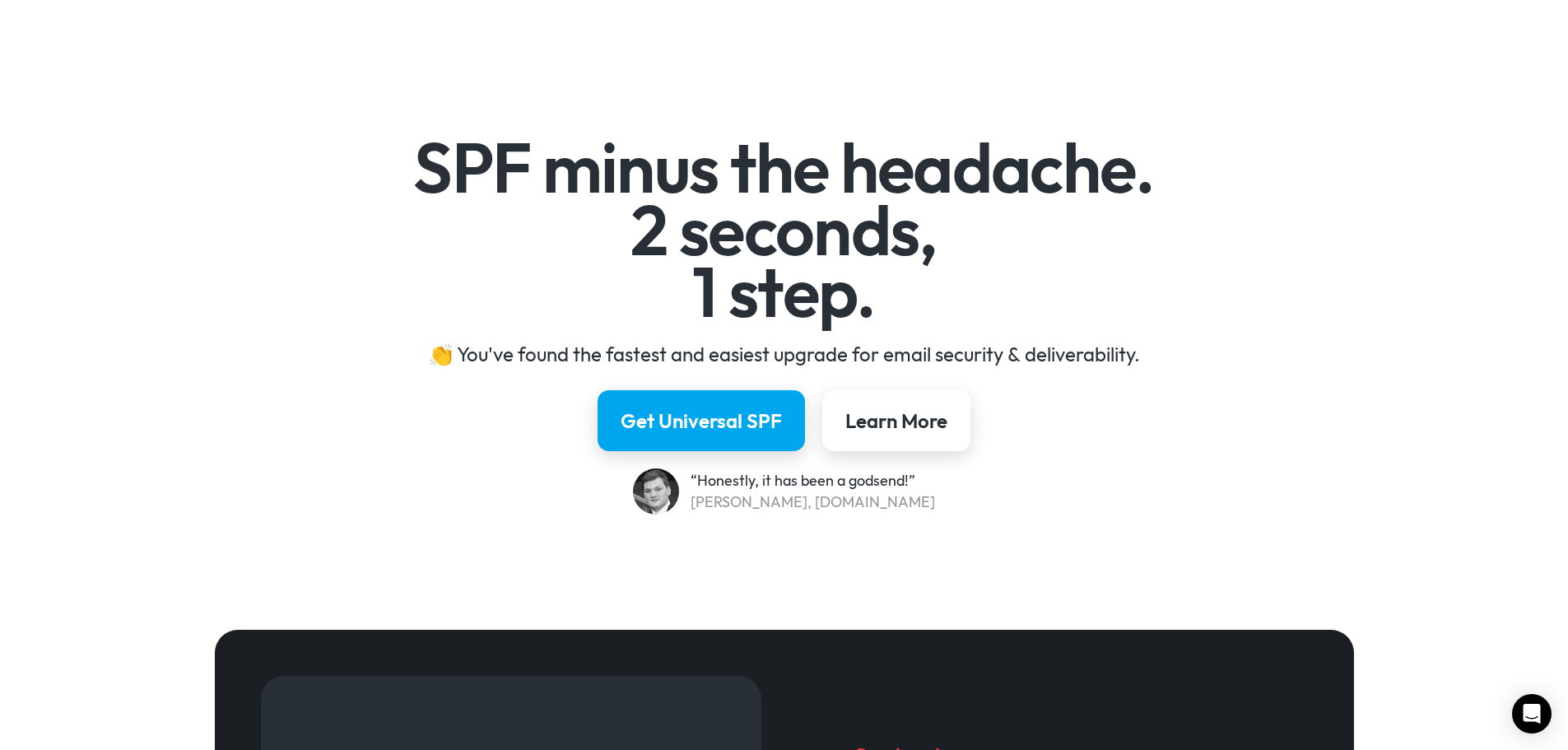
scroll to position [0, 0]
